Goal: Navigation & Orientation: Find specific page/section

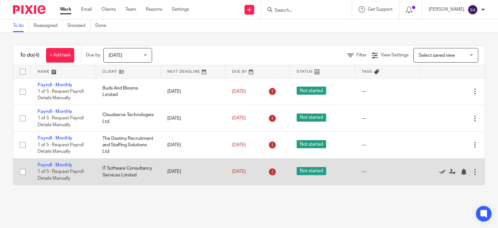
click at [439, 172] on icon at bounding box center [442, 172] width 6 height 6
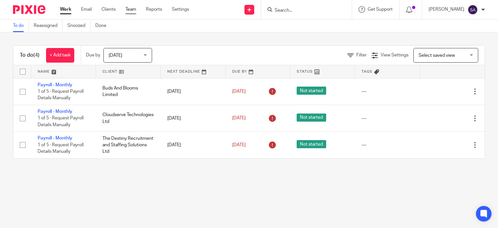
click at [130, 7] on link "Team" at bounding box center [130, 9] width 11 height 6
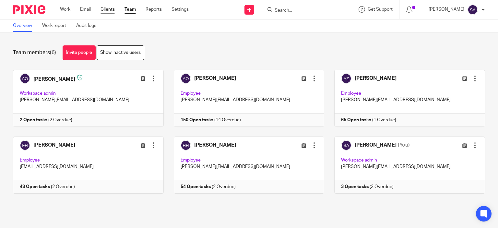
click at [104, 9] on link "Clients" at bounding box center [107, 9] width 14 height 6
